Goal: Information Seeking & Learning: Find specific page/section

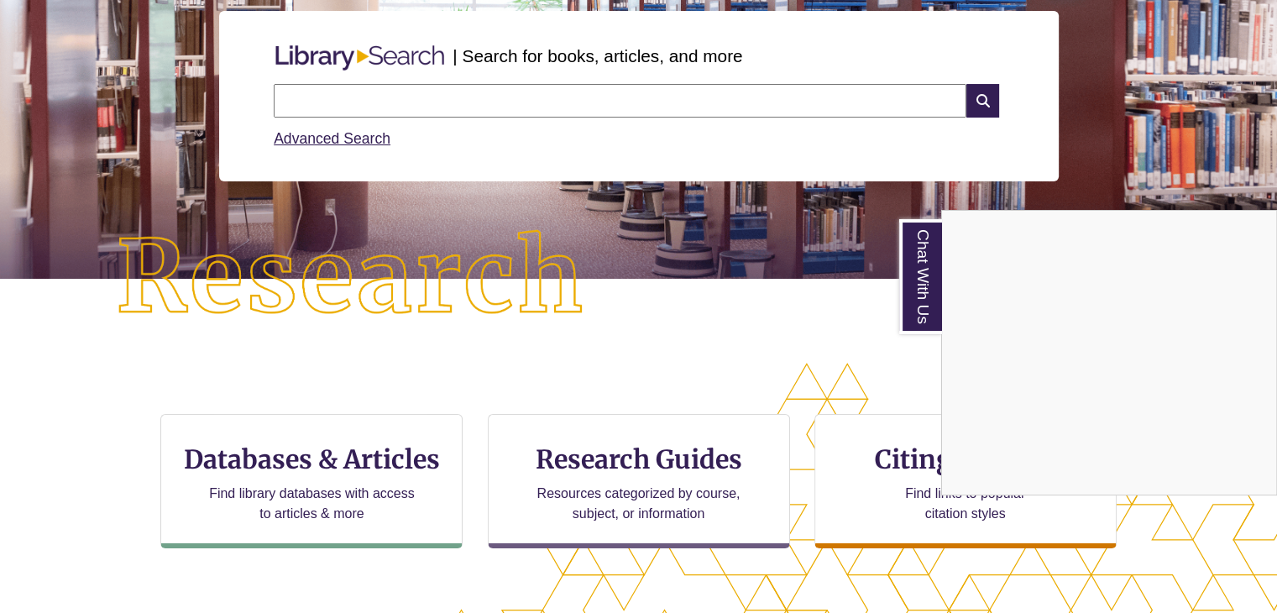
scroll to position [208, 0]
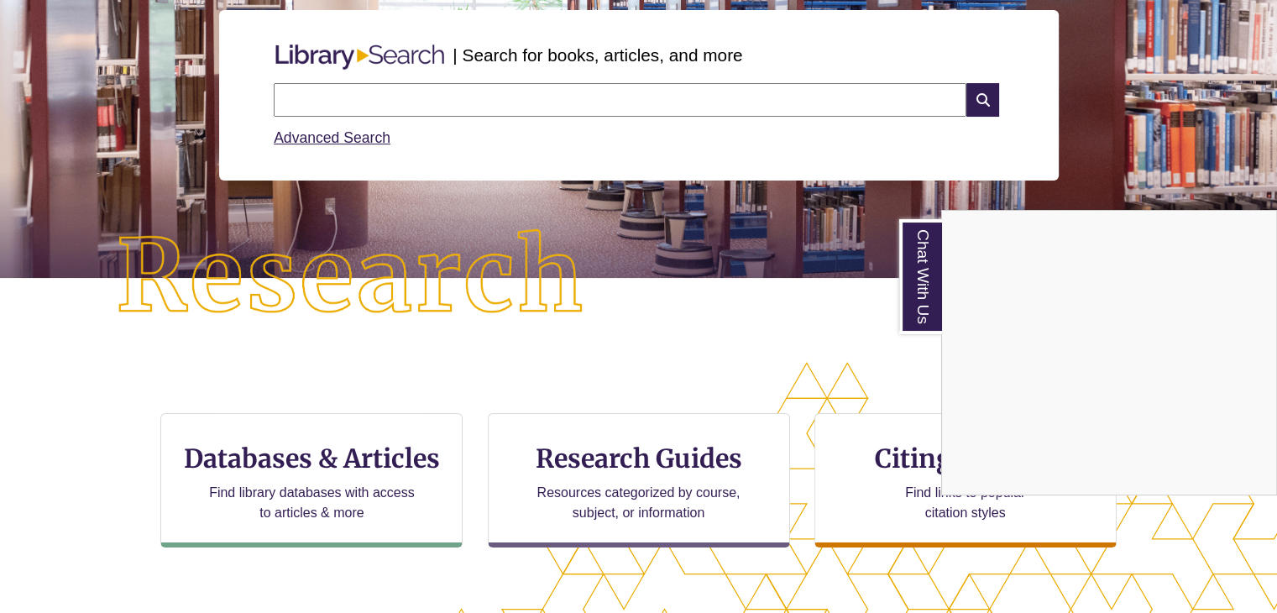
click at [346, 472] on div "Chat With Us" at bounding box center [638, 306] width 1277 height 613
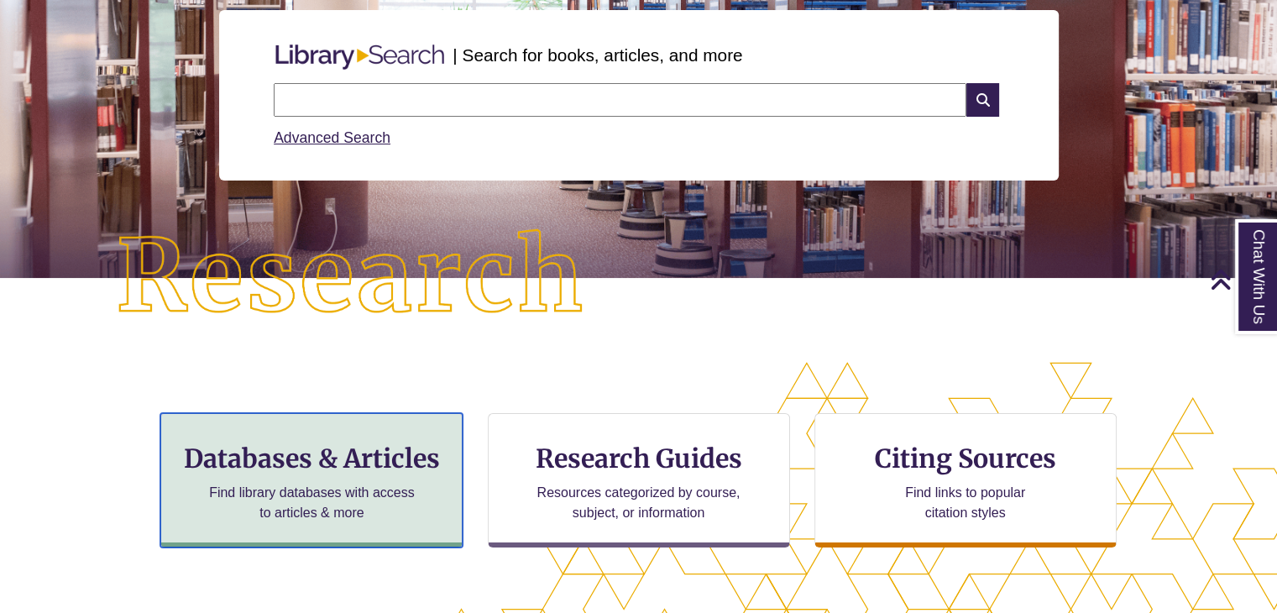
click at [346, 472] on h3 "Databases & Articles" at bounding box center [312, 458] width 274 height 32
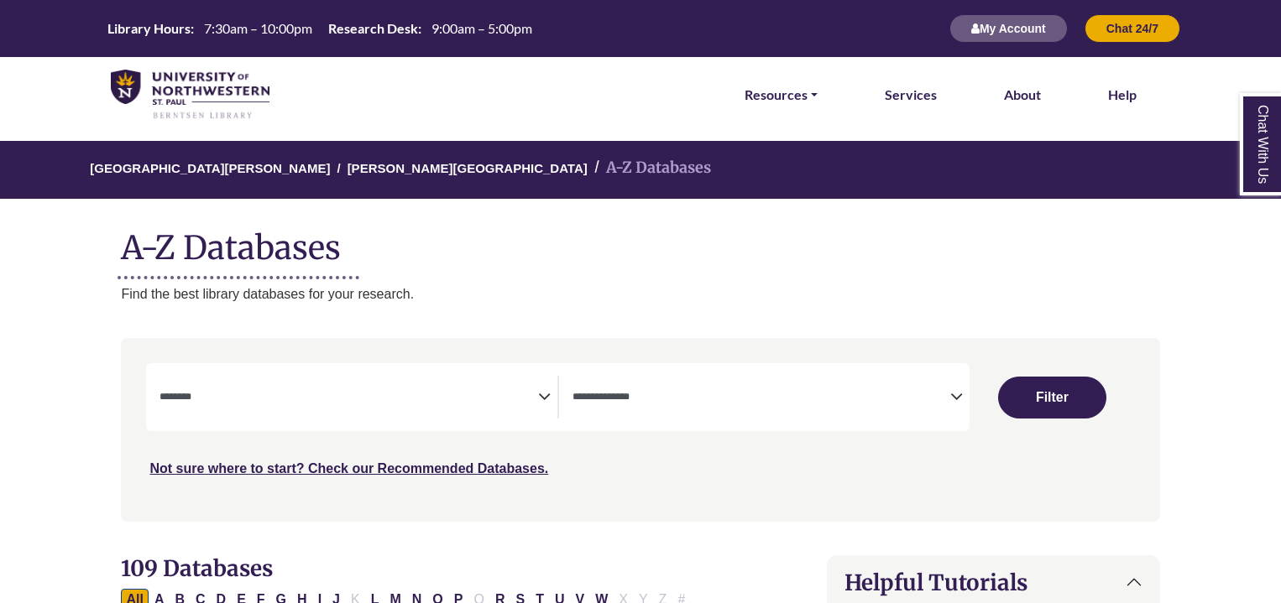
select select "Database Subject Filter"
select select "Database Types Filter"
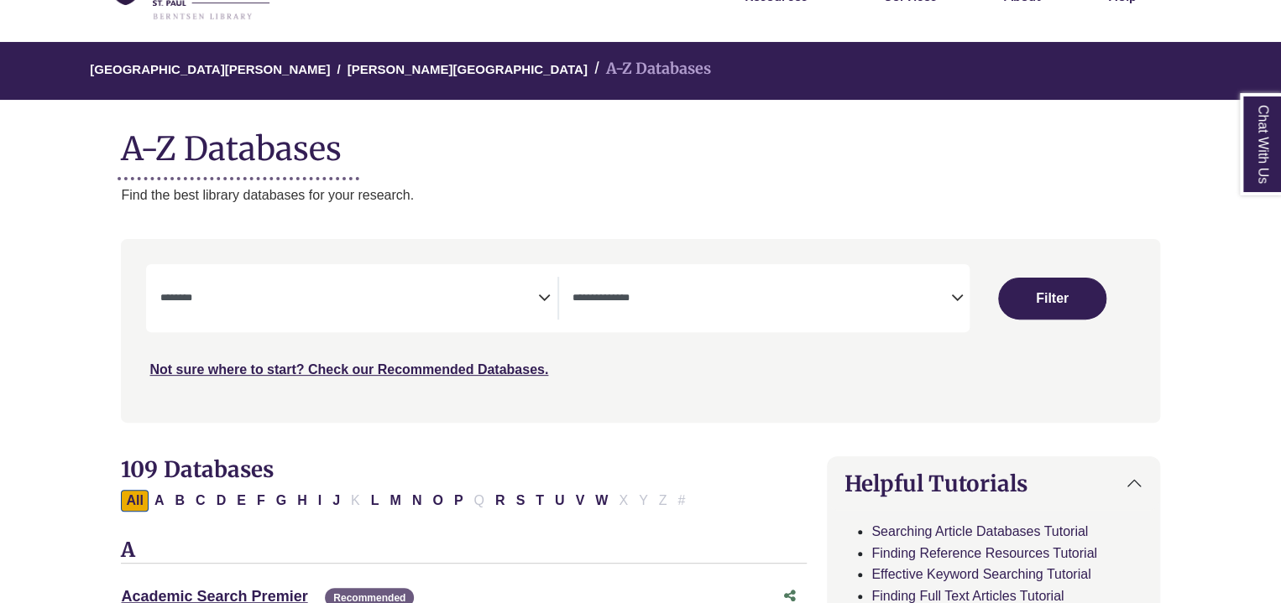
scroll to position [100, 0]
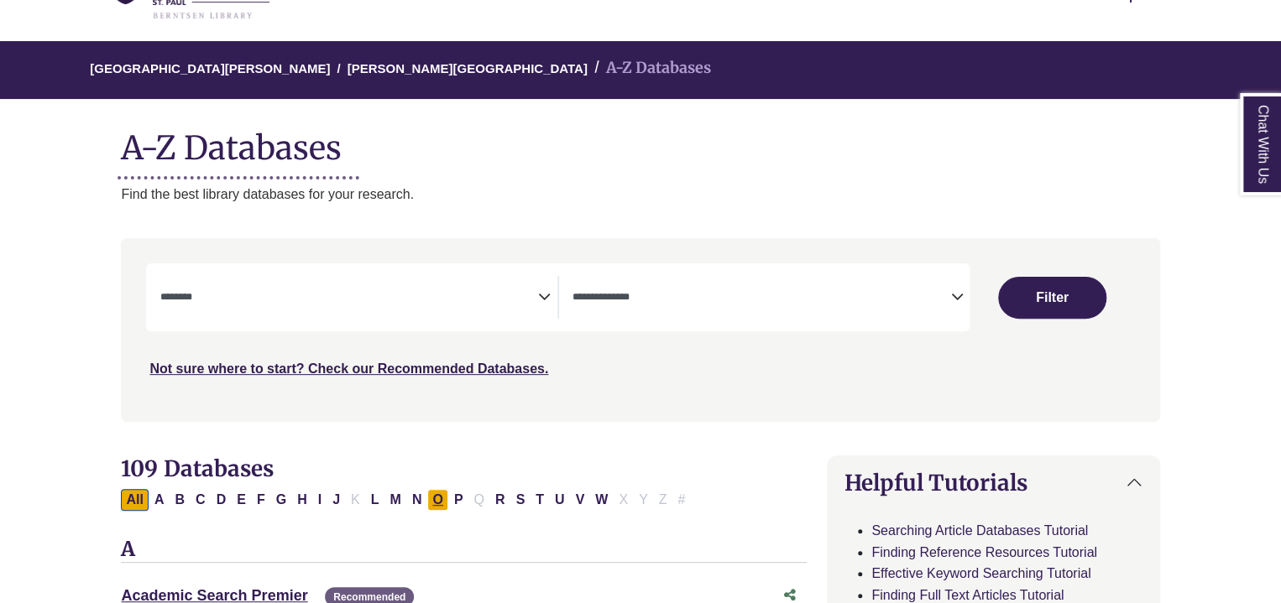
click at [427, 501] on button "O" at bounding box center [437, 500] width 20 height 22
select select "Database Subject Filter"
select select "Database Types Filter"
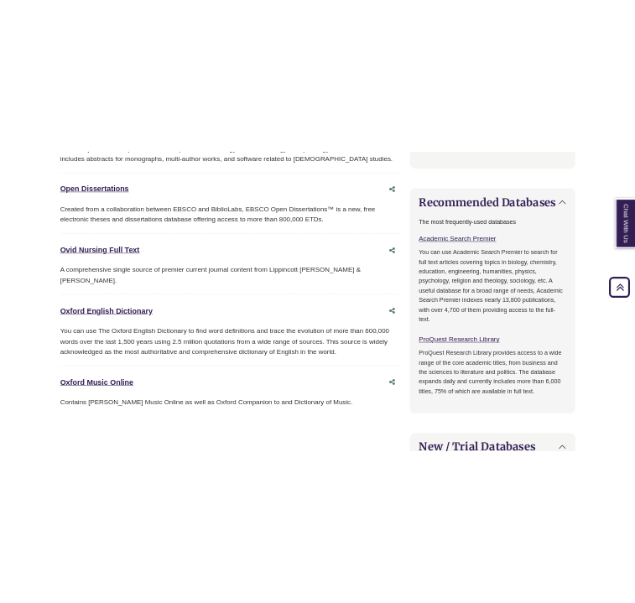
scroll to position [779, 0]
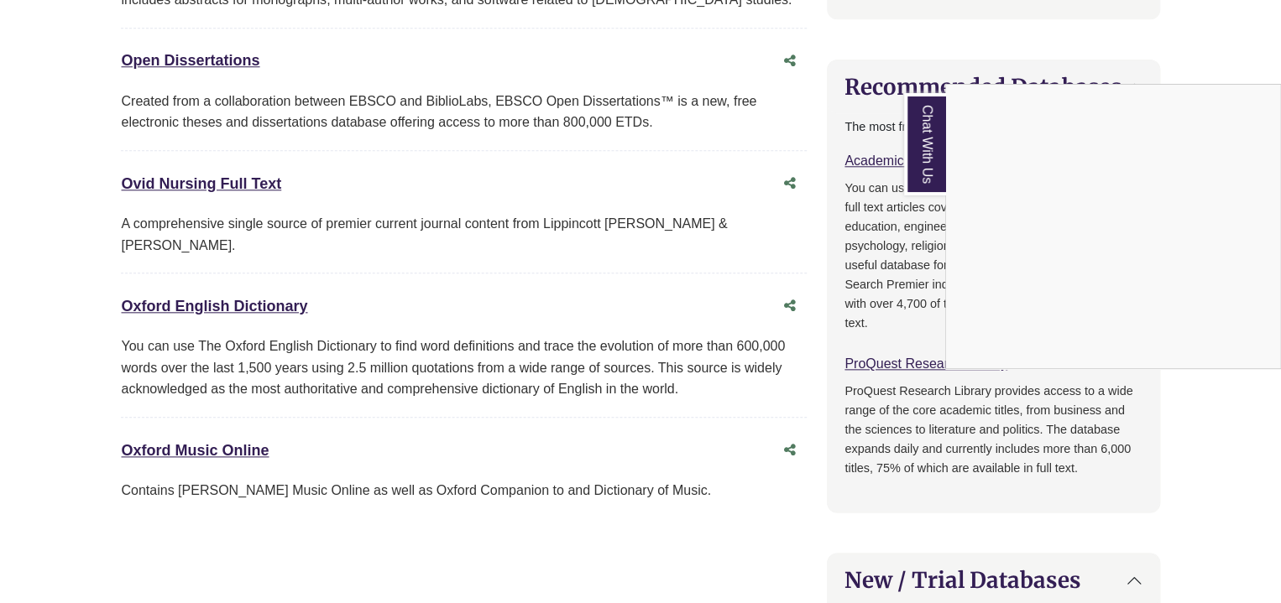
click at [253, 279] on div "Chat With Us" at bounding box center [640, 301] width 1281 height 603
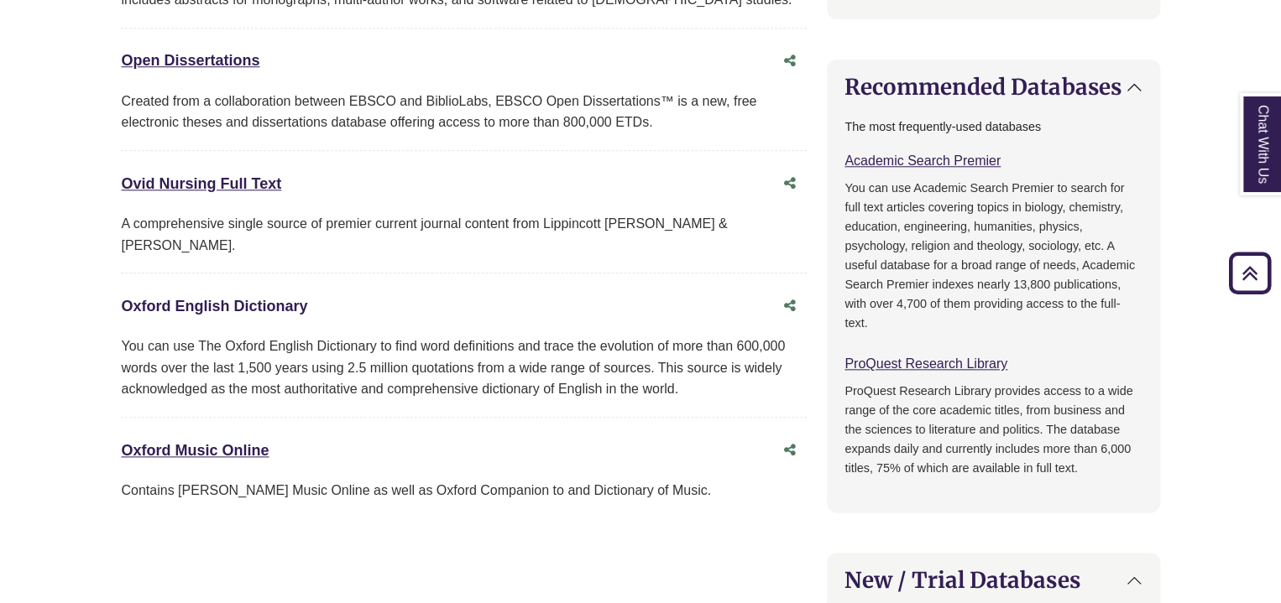
click at [253, 298] on link "Oxford English Dictionary This link opens in a new window" at bounding box center [214, 306] width 186 height 17
click at [228, 298] on link "Oxford English Dictionary This link opens in a new window" at bounding box center [214, 306] width 186 height 17
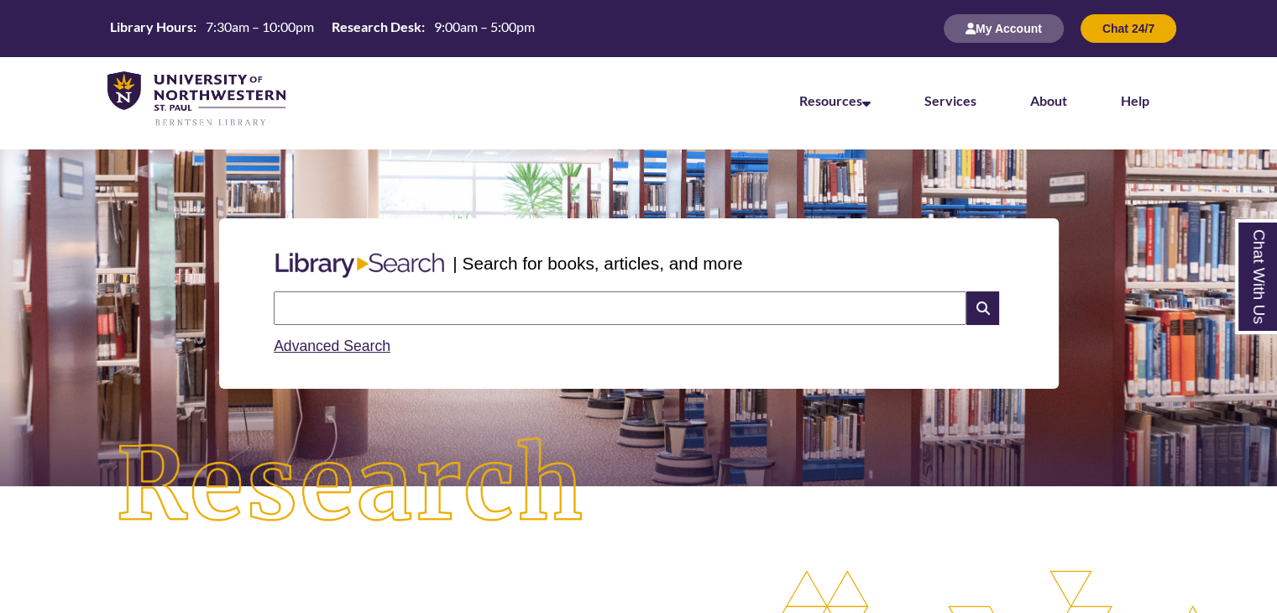
scroll to position [8, 8]
click at [630, 290] on link "Chat With Us" at bounding box center [1256, 276] width 43 height 115
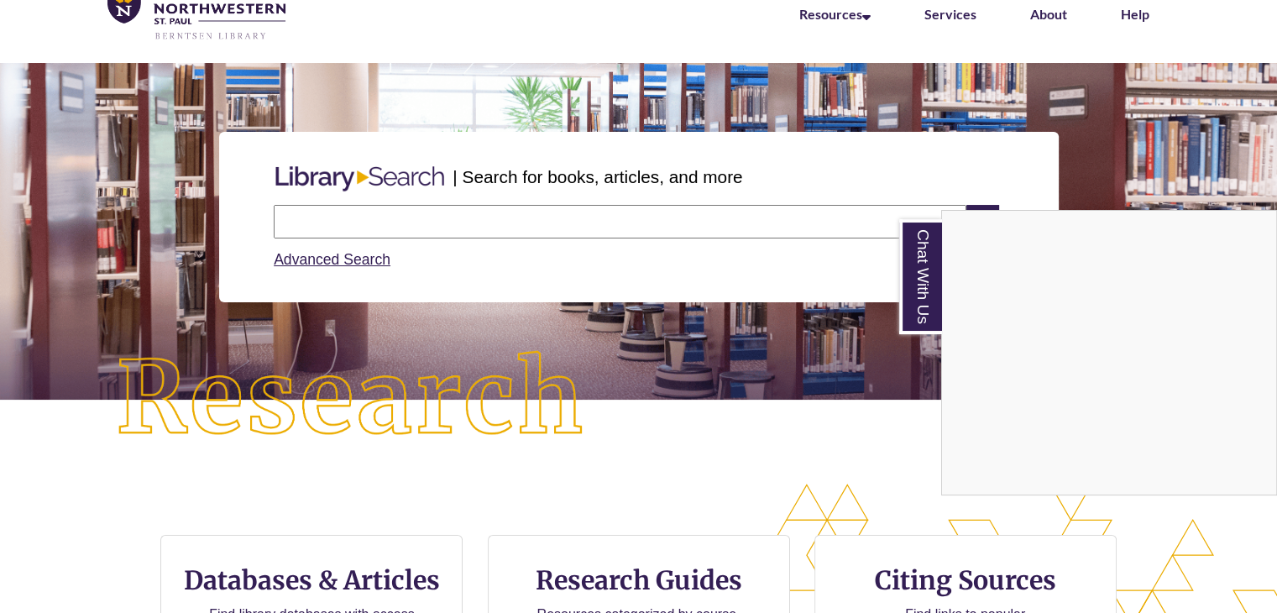
scroll to position [86, 0]
